Goal: Use online tool/utility: Utilize a website feature to perform a specific function

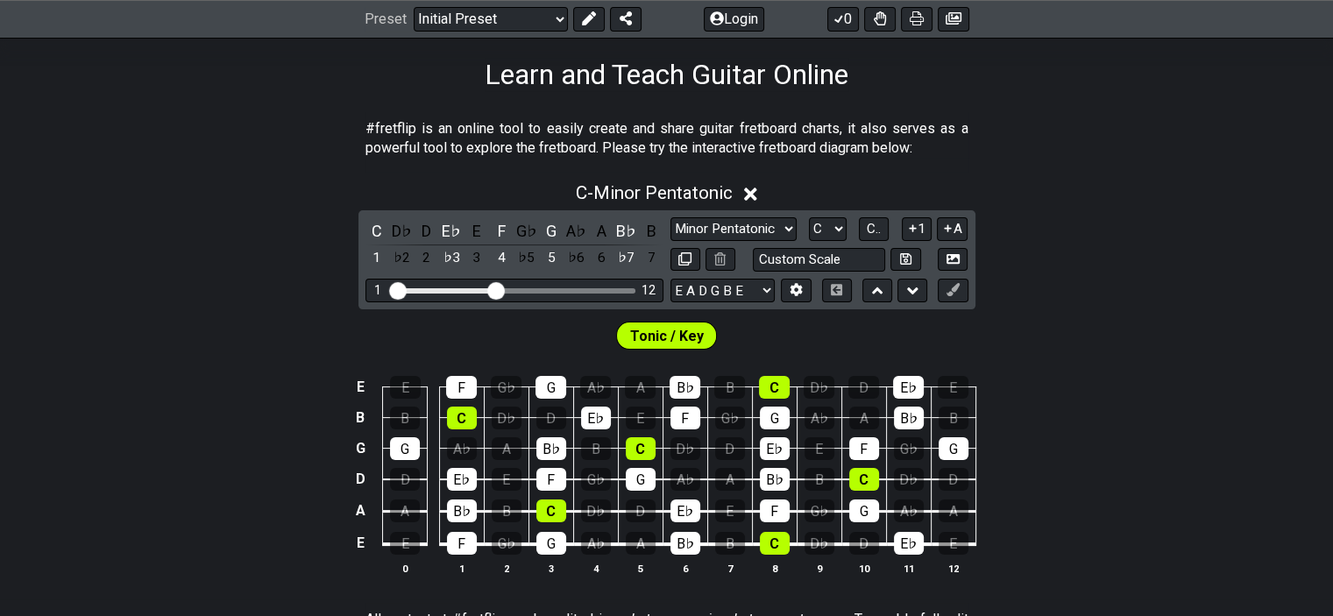
scroll to position [276, 0]
click at [483, 228] on div "E" at bounding box center [476, 232] width 23 height 24
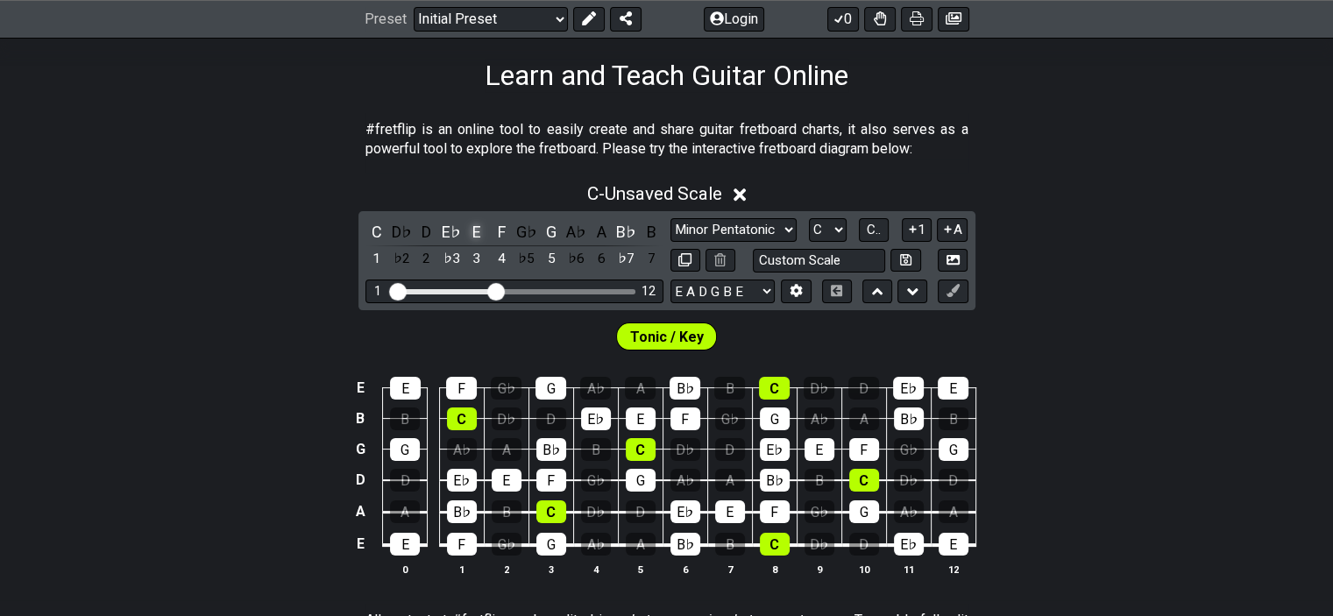
click at [477, 229] on div "E" at bounding box center [476, 232] width 23 height 24
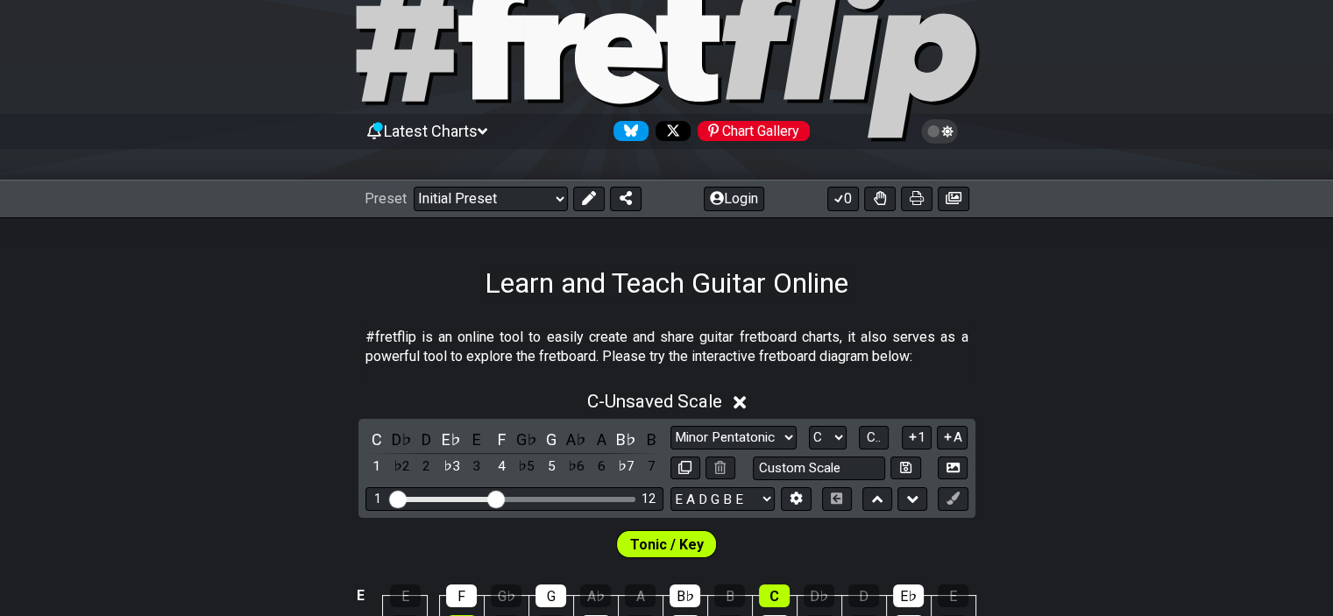
scroll to position [189, 0]
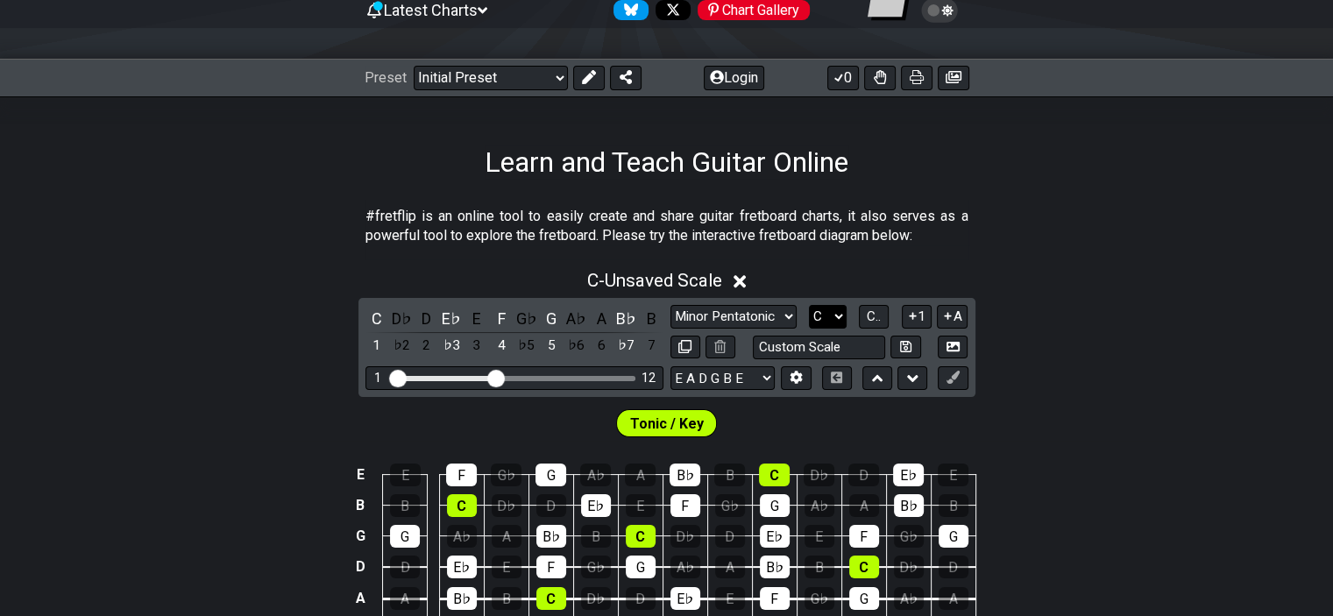
click at [834, 311] on select "A♭ A A♯ B♭ B C C♯ D♭ D D♯ E♭ E F F♯ G♭ G G♯" at bounding box center [828, 317] width 38 height 24
select select "E"
click at [809, 305] on select "A♭ A A♯ B♭ B C C♯ D♭ D D♯ E♭ E F F♯ G♭ G G♯" at bounding box center [828, 317] width 38 height 24
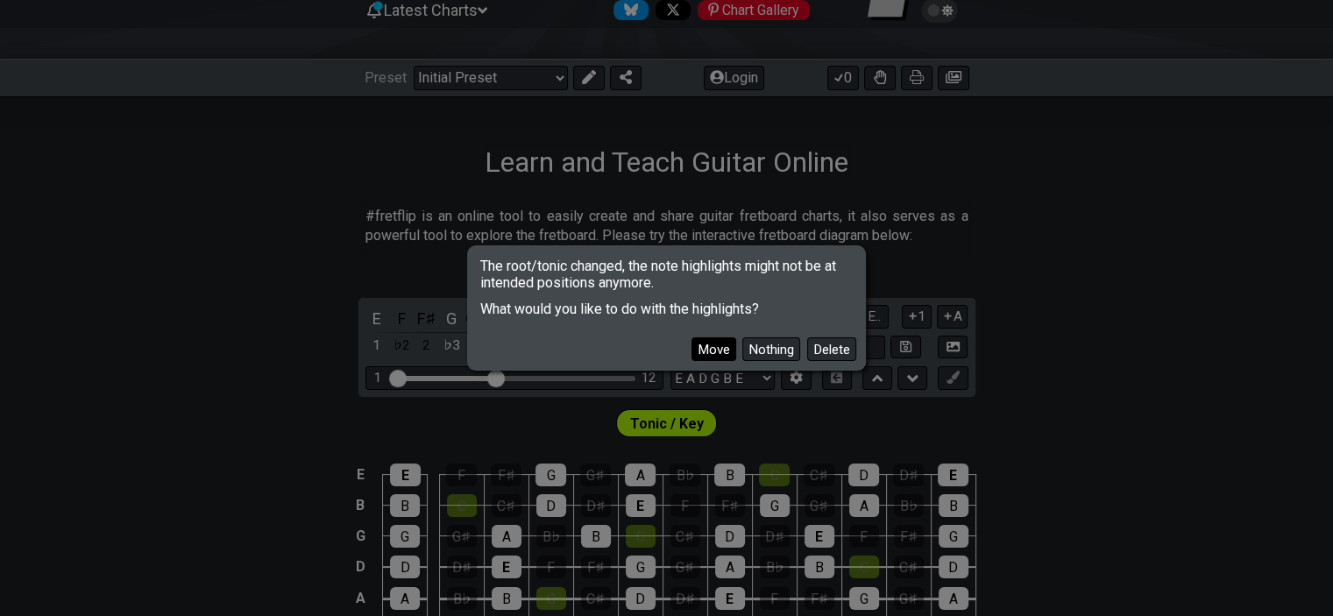
click at [720, 347] on button "Move" at bounding box center [713, 349] width 45 height 24
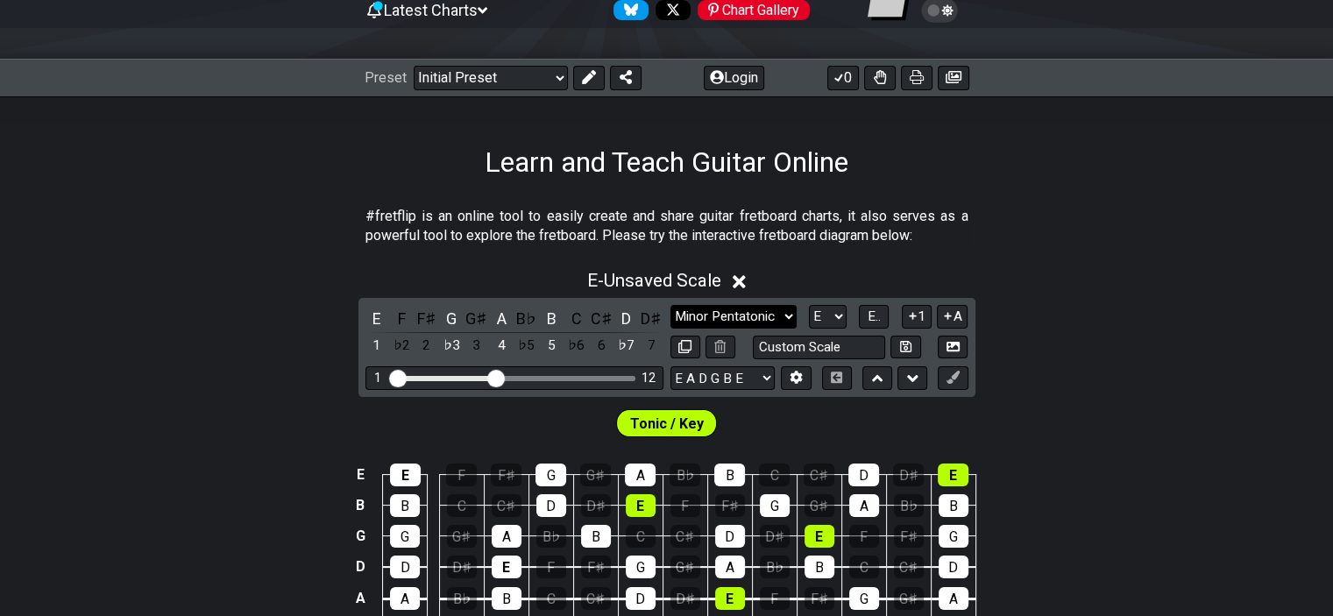
click at [788, 316] on select "Minor Pentatonic Click to edit Minor Pentatonic Major Pentatonic Minor Blues Ma…" at bounding box center [733, 317] width 126 height 24
click at [670, 305] on select "Minor Pentatonic Click to edit Minor Pentatonic Major Pentatonic Minor Blues Ma…" at bounding box center [733, 317] width 126 height 24
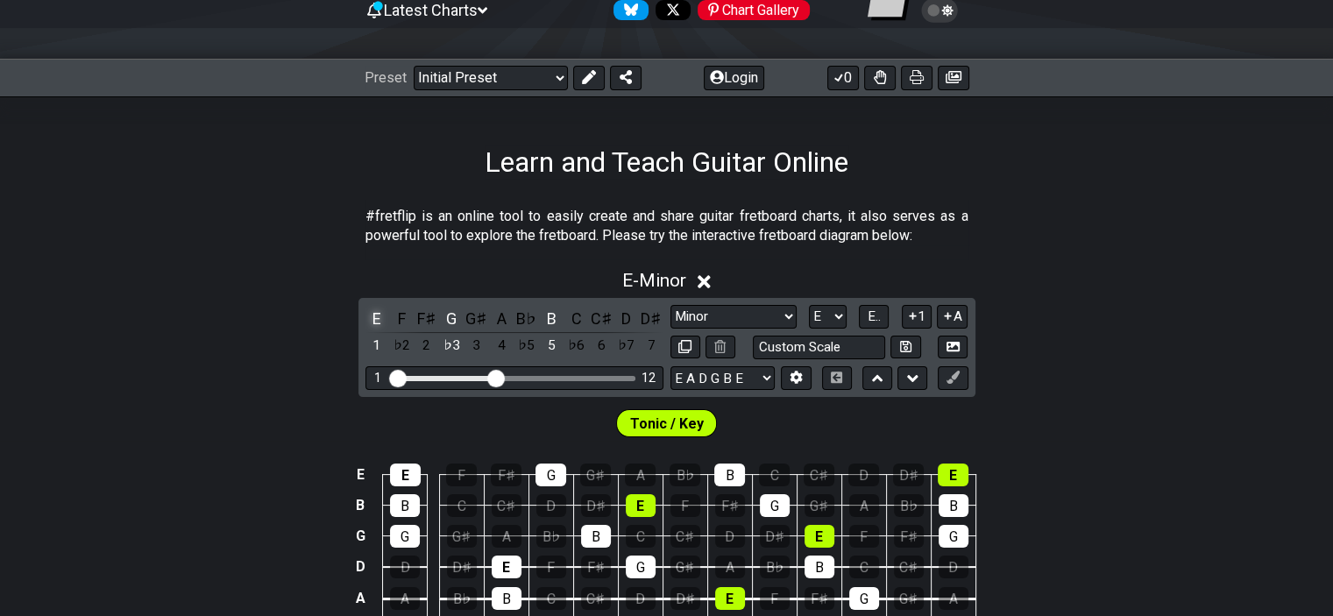
click at [373, 313] on div "E" at bounding box center [376, 319] width 23 height 24
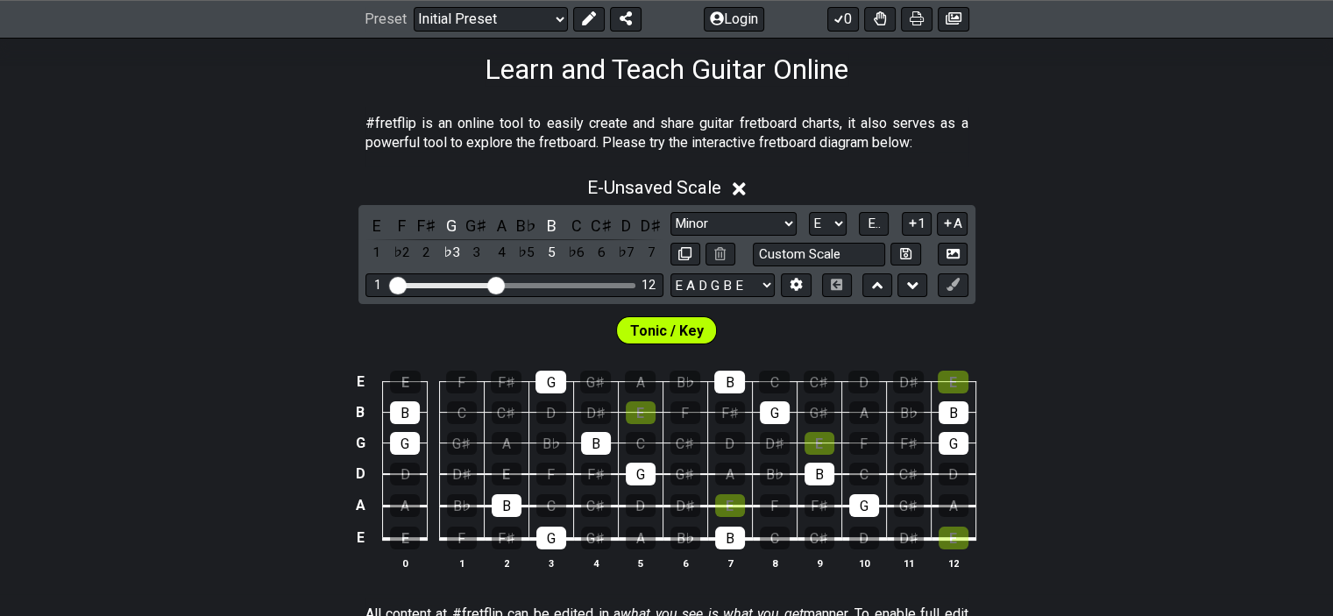
scroll to position [343, 0]
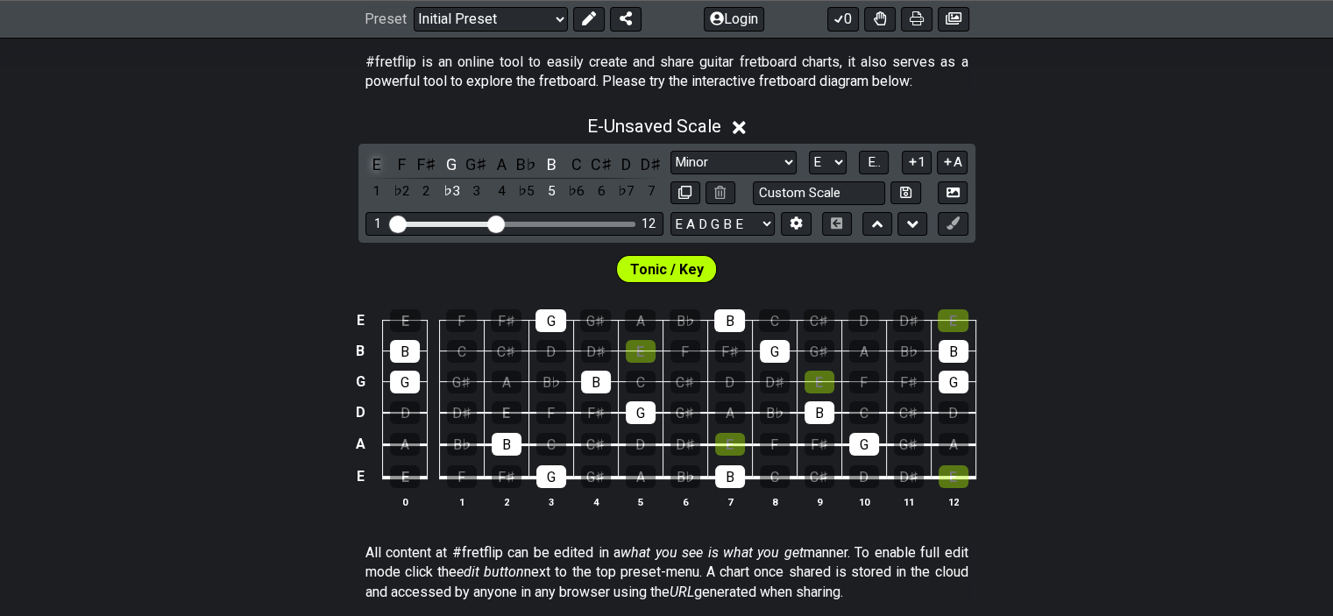
click at [379, 164] on div "E" at bounding box center [376, 164] width 23 height 24
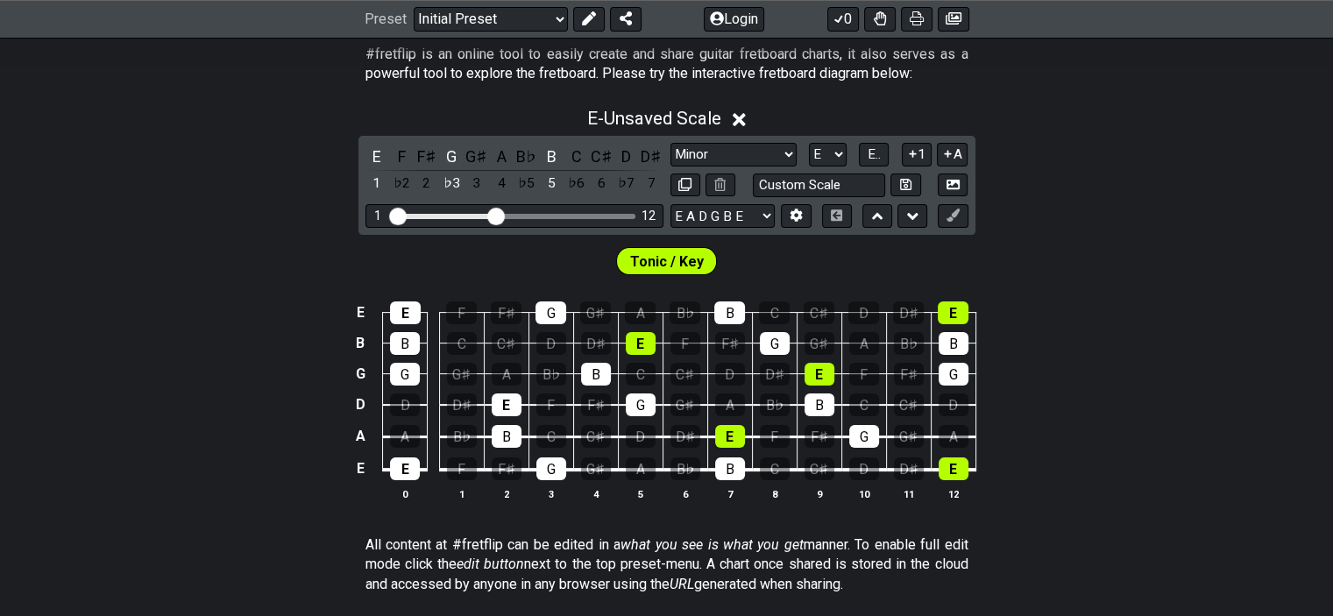
scroll to position [243, 0]
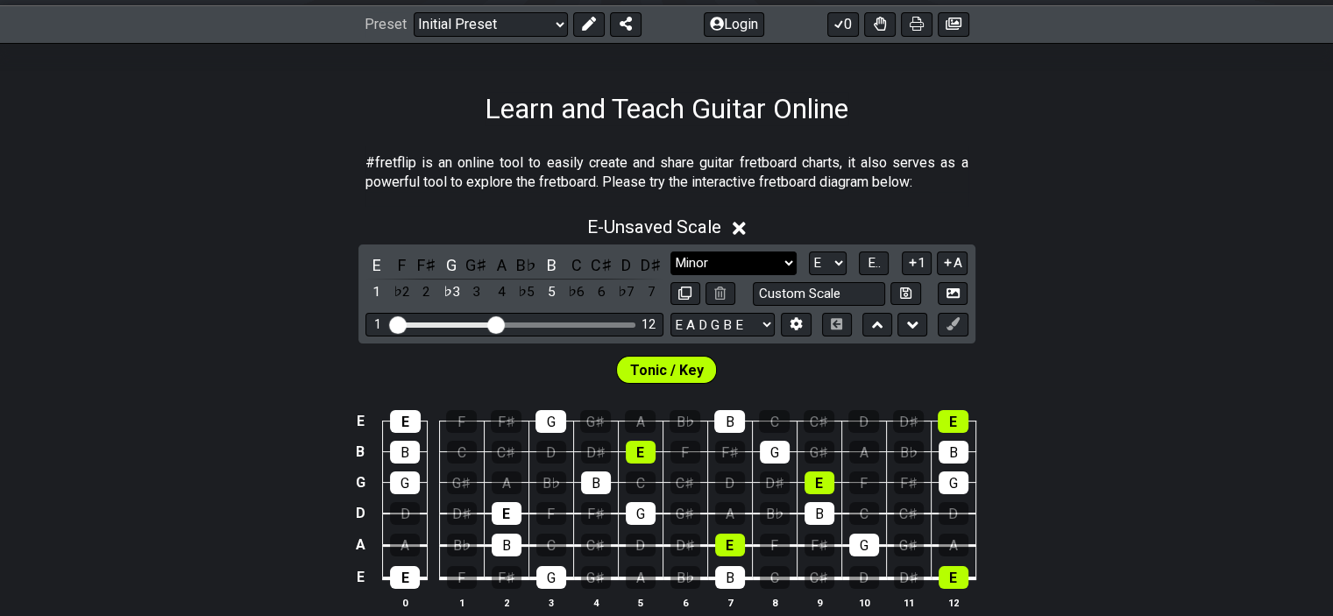
click at [752, 264] on select "Minor Pentatonic Click to edit Minor Pentatonic Major Pentatonic Minor Blues Ma…" at bounding box center [733, 263] width 126 height 24
select select "Major"
click at [670, 251] on select "Minor Pentatonic Click to edit Minor Pentatonic Major Pentatonic Minor Blues Ma…" at bounding box center [733, 263] width 126 height 24
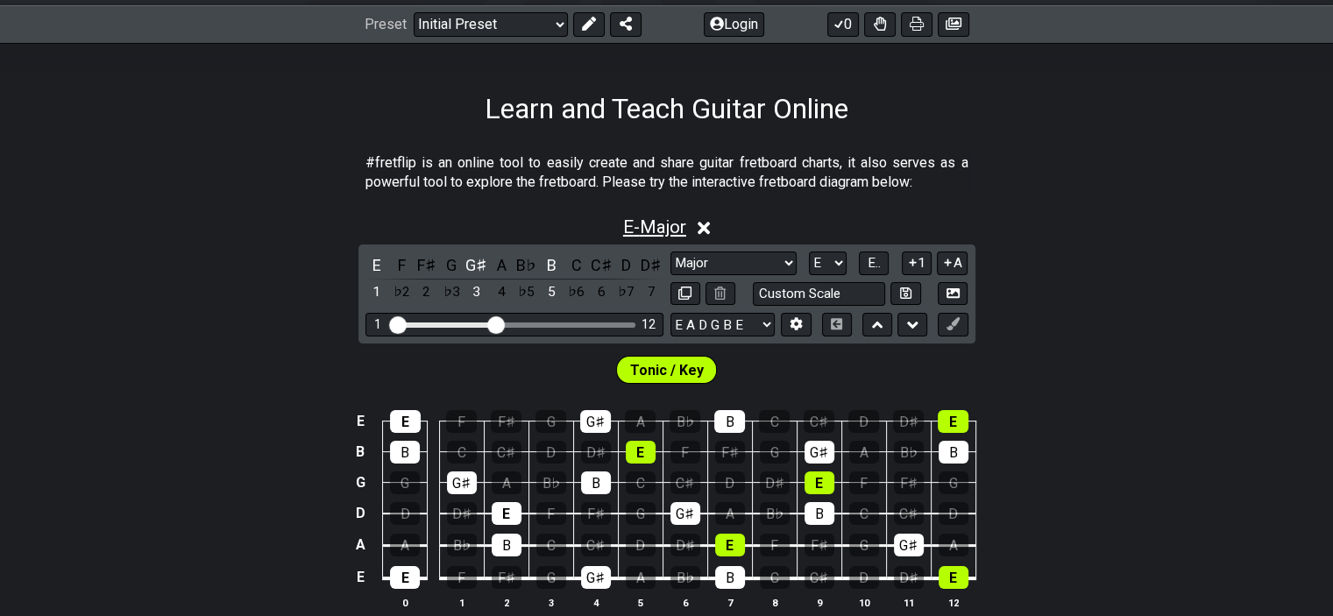
click at [631, 226] on span "E - Major" at bounding box center [654, 226] width 63 height 21
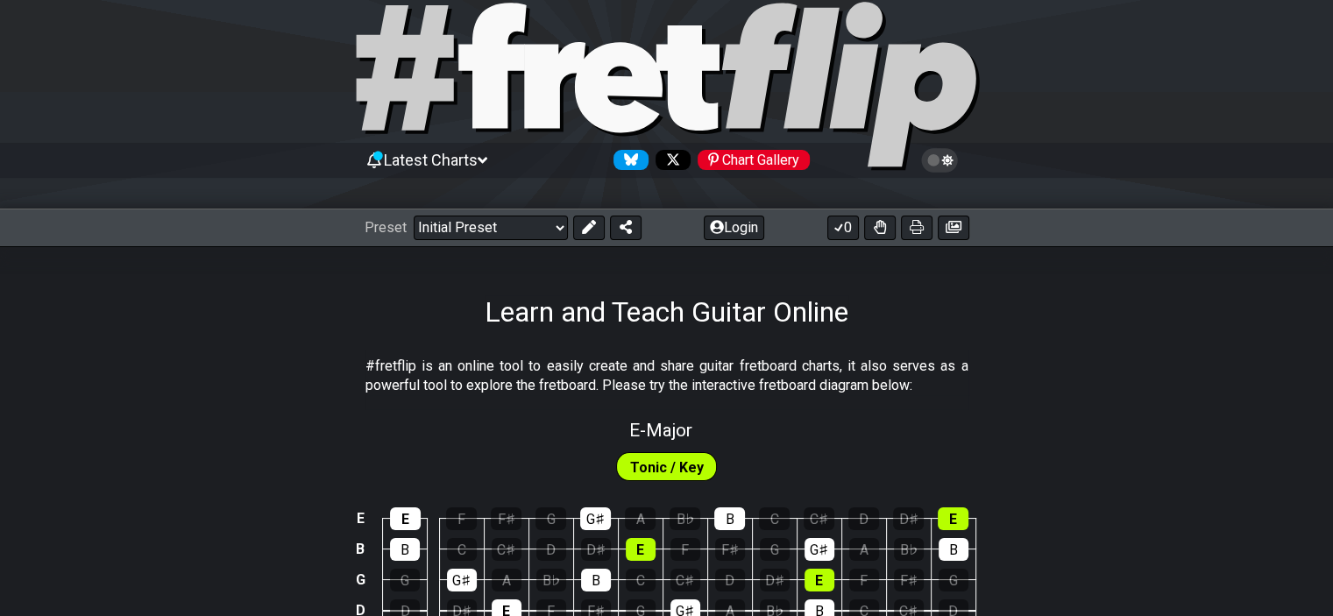
scroll to position [0, 0]
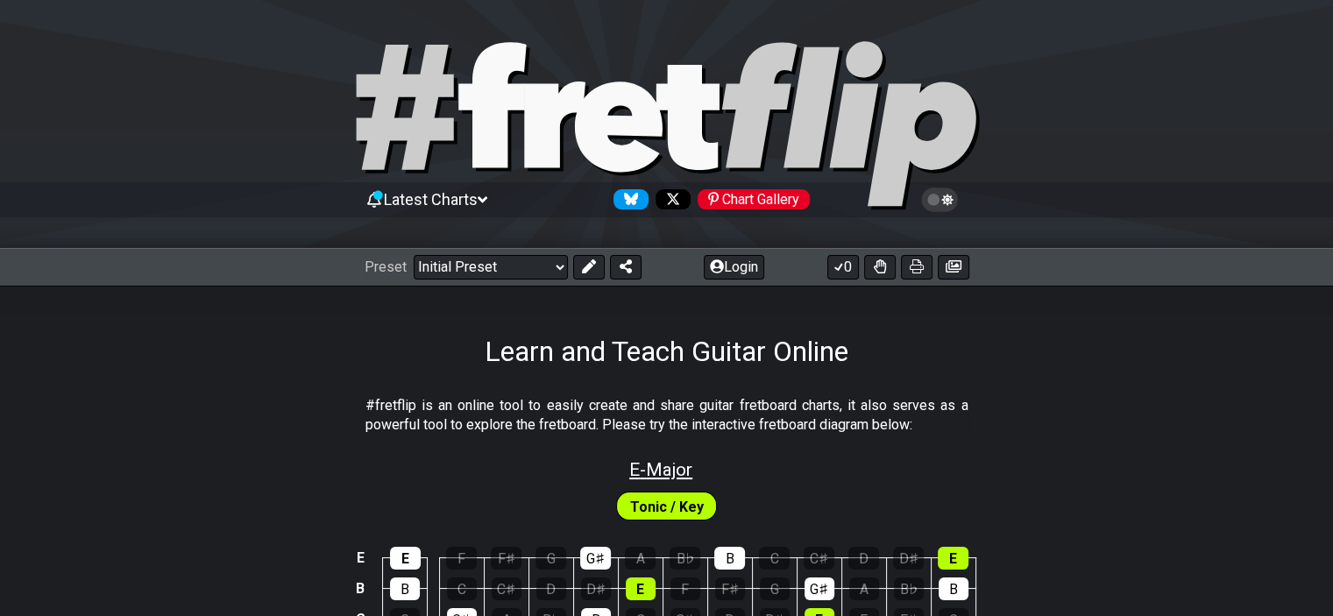
click at [655, 469] on span "E - Major" at bounding box center [660, 469] width 63 height 21
select select "Major"
select select "E"
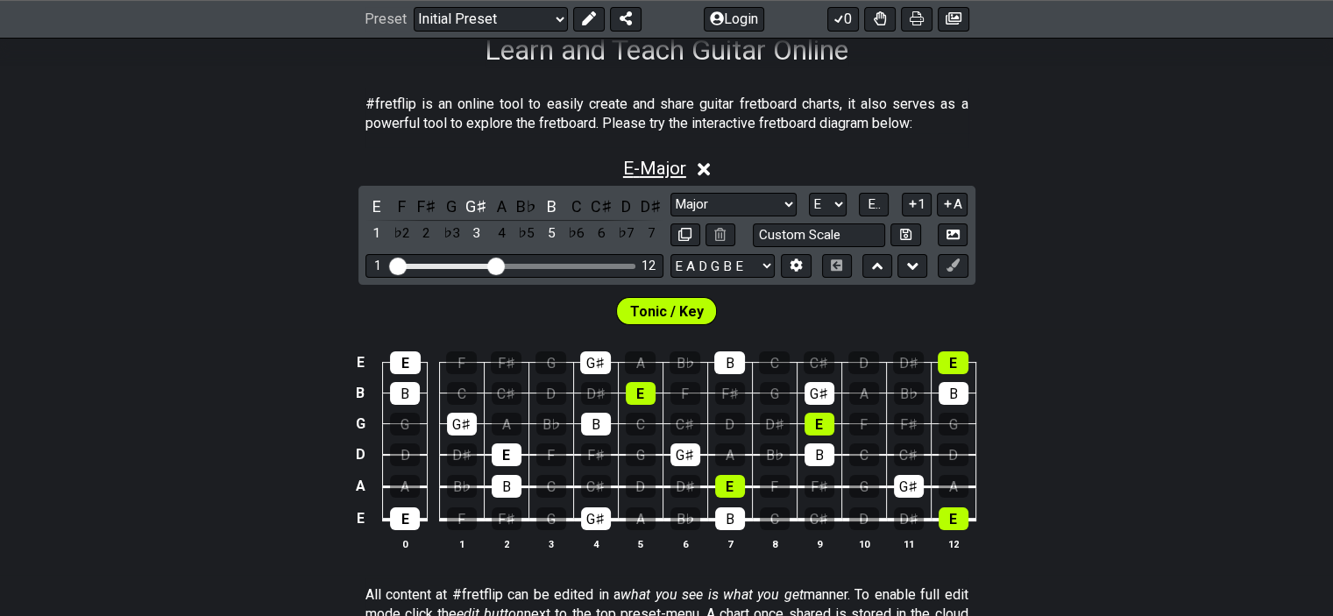
scroll to position [332, 0]
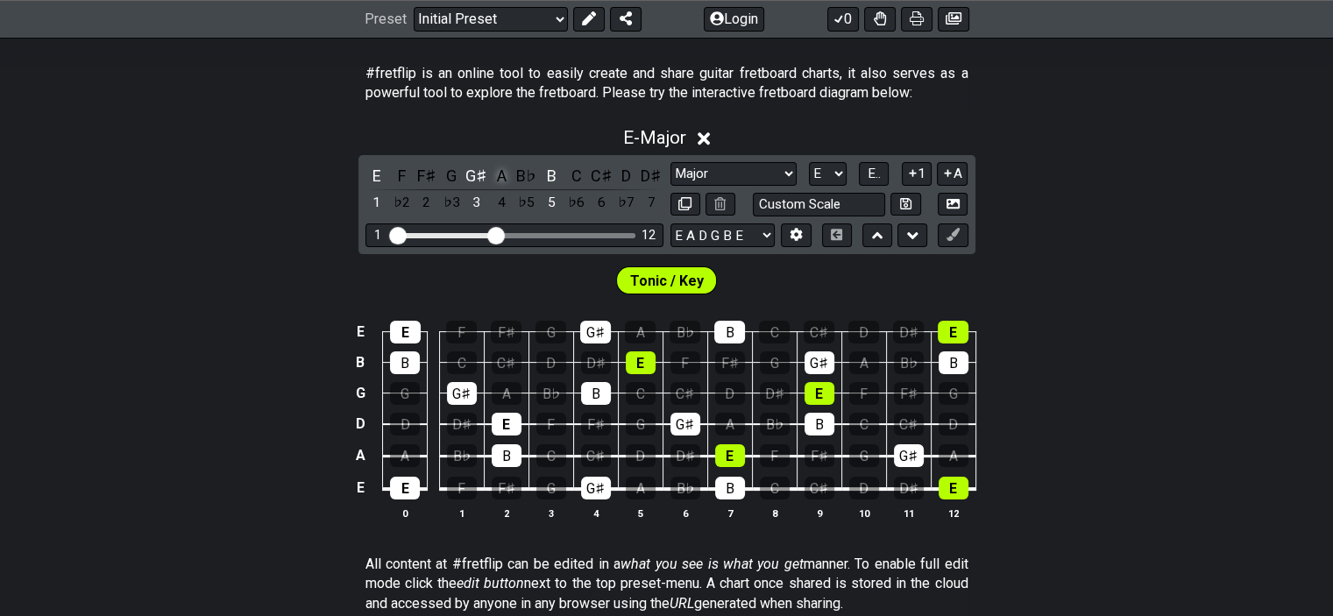
click at [505, 173] on div "A" at bounding box center [501, 176] width 23 height 24
